Goal: Task Accomplishment & Management: Manage account settings

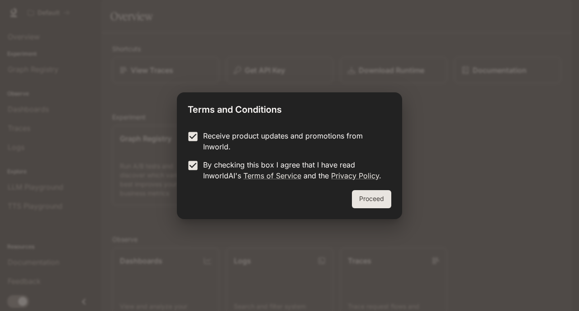
click at [367, 205] on button "Proceed" at bounding box center [371, 199] width 39 height 18
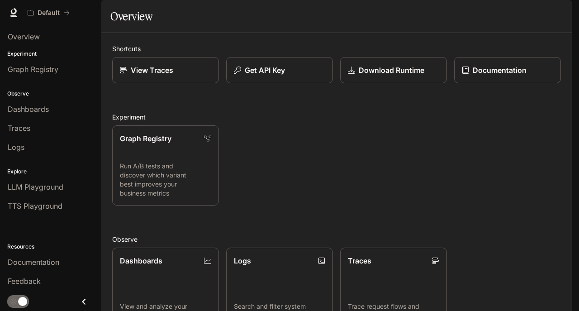
click at [561, 14] on icon "button" at bounding box center [558, 12] width 7 height 7
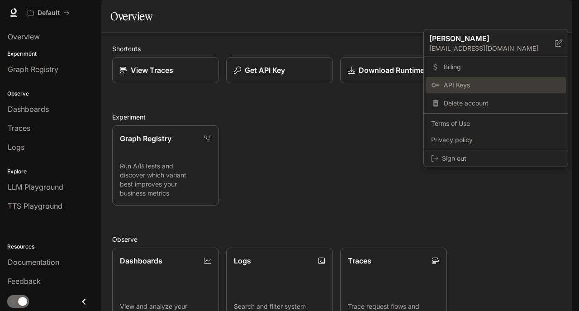
click at [455, 84] on span "API Keys" at bounding box center [501, 84] width 117 height 9
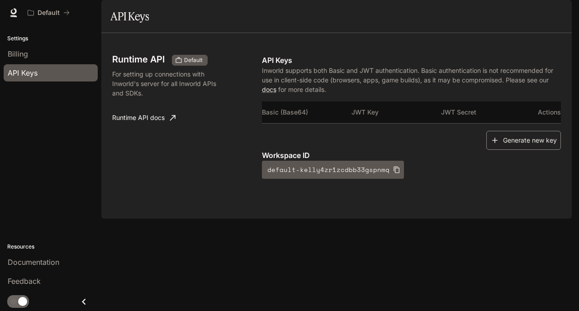
click at [509, 150] on button "Generate new key" at bounding box center [523, 140] width 75 height 19
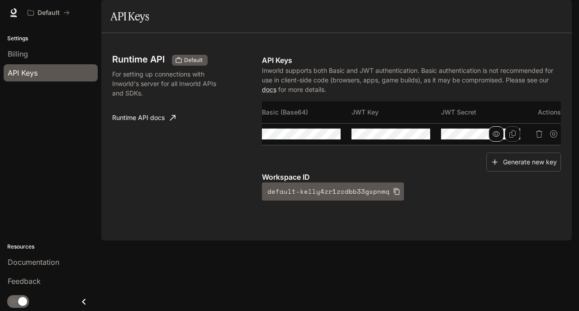
click at [495, 137] on icon "button" at bounding box center [495, 133] width 7 height 7
click at [407, 137] on icon "button" at bounding box center [405, 133] width 7 height 7
click at [315, 137] on icon "button" at bounding box center [316, 133] width 7 height 7
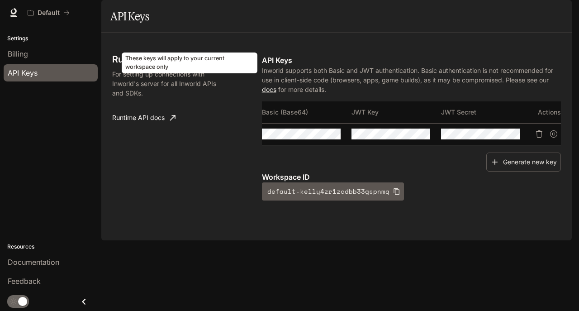
click at [196, 64] on span "Default" at bounding box center [193, 60] width 26 height 8
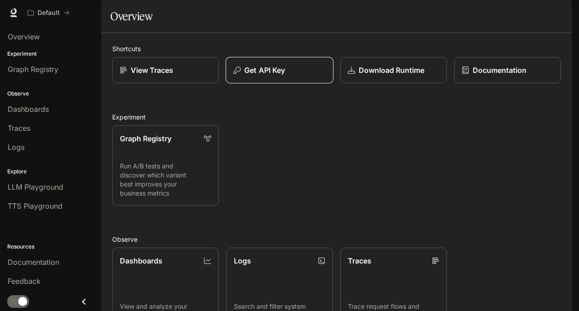
click at [271, 75] on p "Get API Key" at bounding box center [264, 70] width 41 height 11
